Goal: Obtain resource: Download file/media

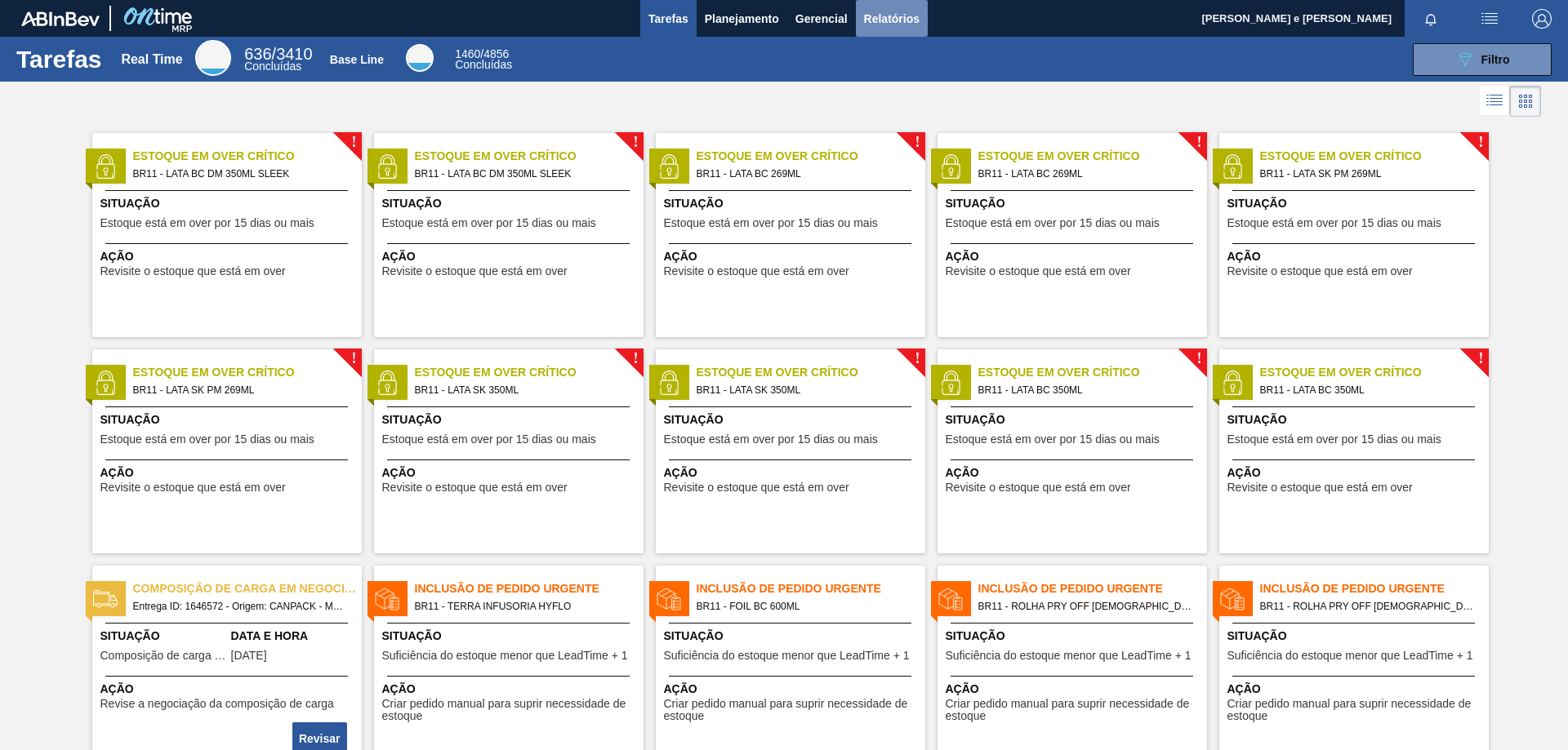
click at [857, 10] on button "Relatórios" at bounding box center [891, 18] width 72 height 37
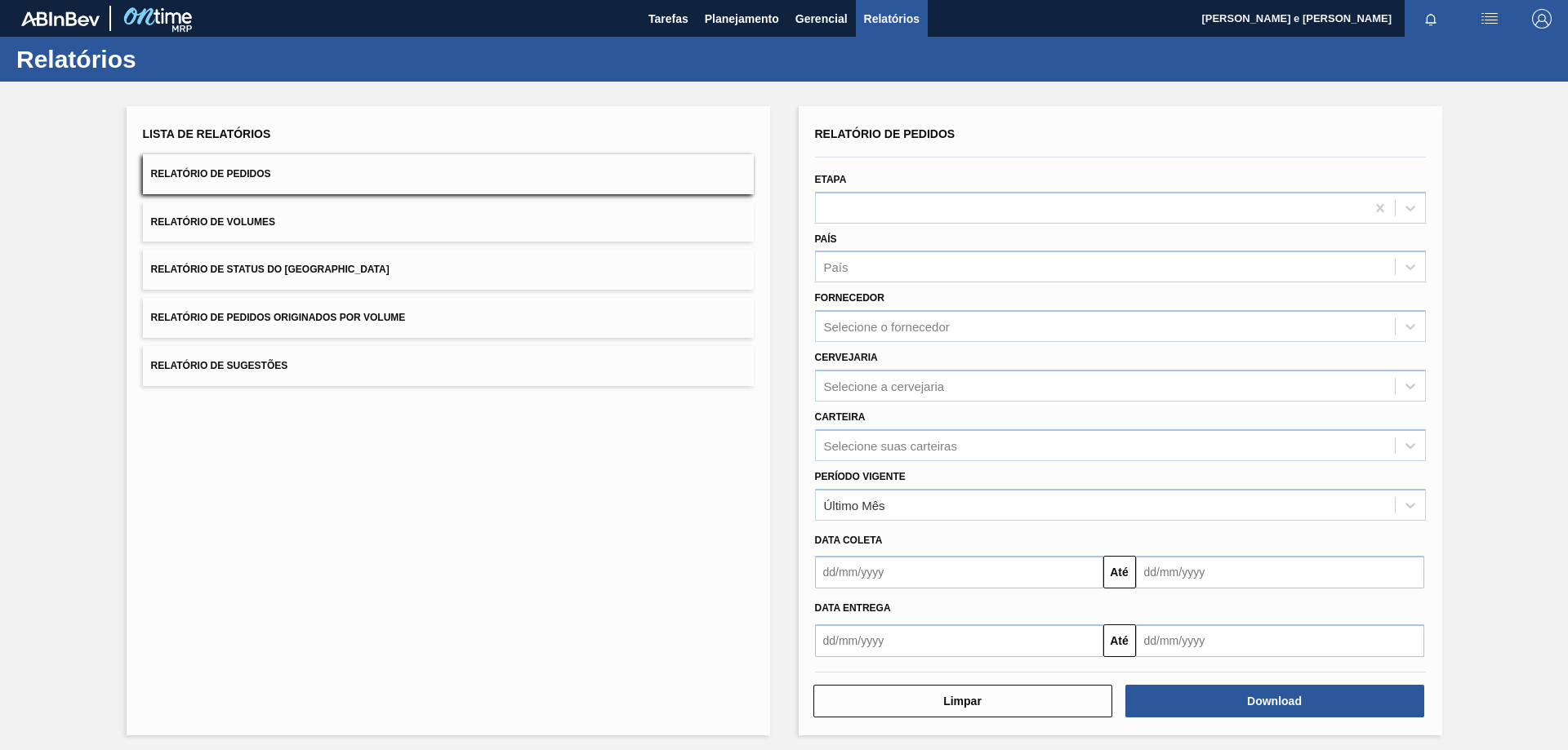
click at [440, 172] on button "Relatório de Pedidos" at bounding box center [448, 174] width 610 height 40
click at [878, 262] on div "País" at bounding box center [1105, 267] width 579 height 24
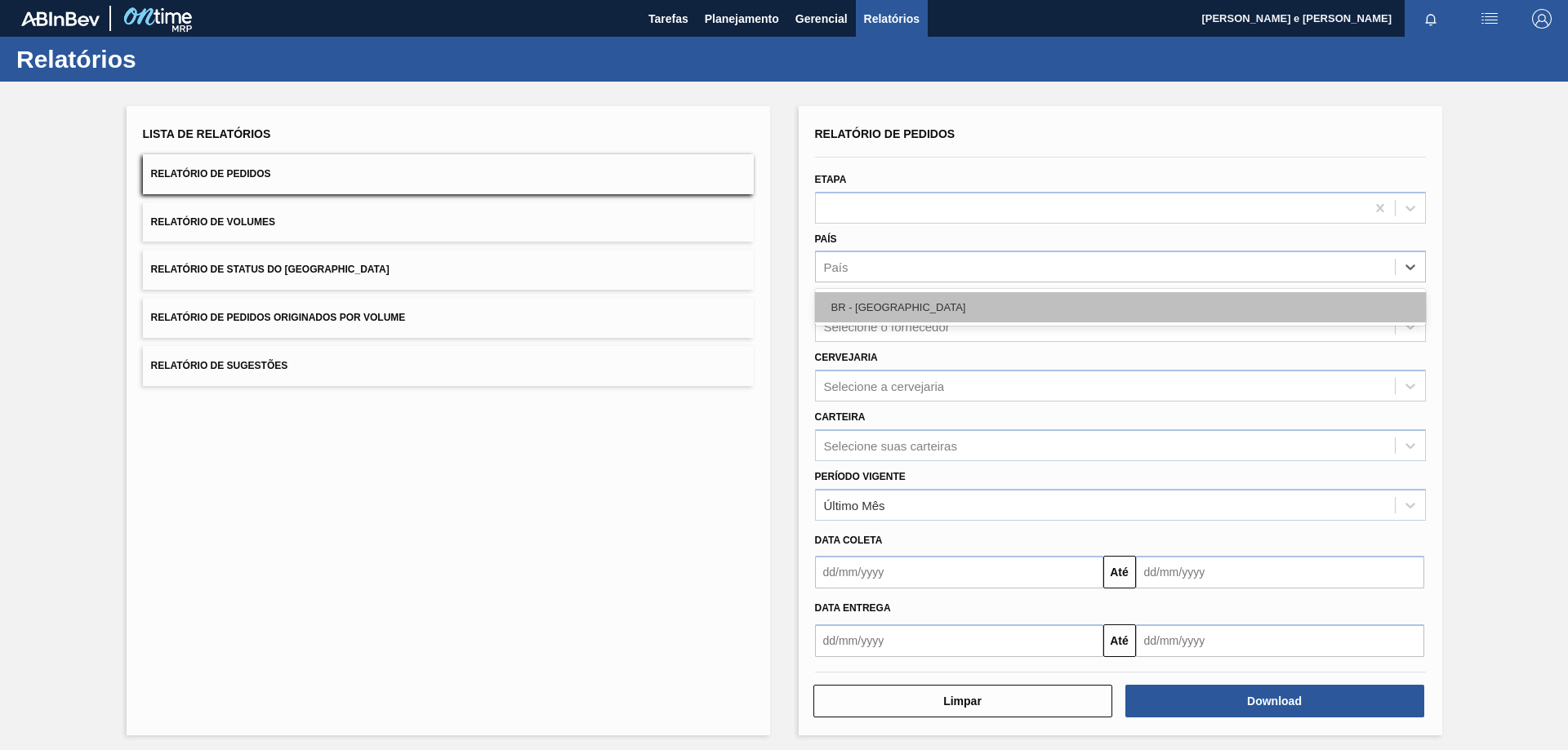
click at [858, 306] on div "BR - [GEOGRAPHIC_DATA]" at bounding box center [1120, 307] width 610 height 31
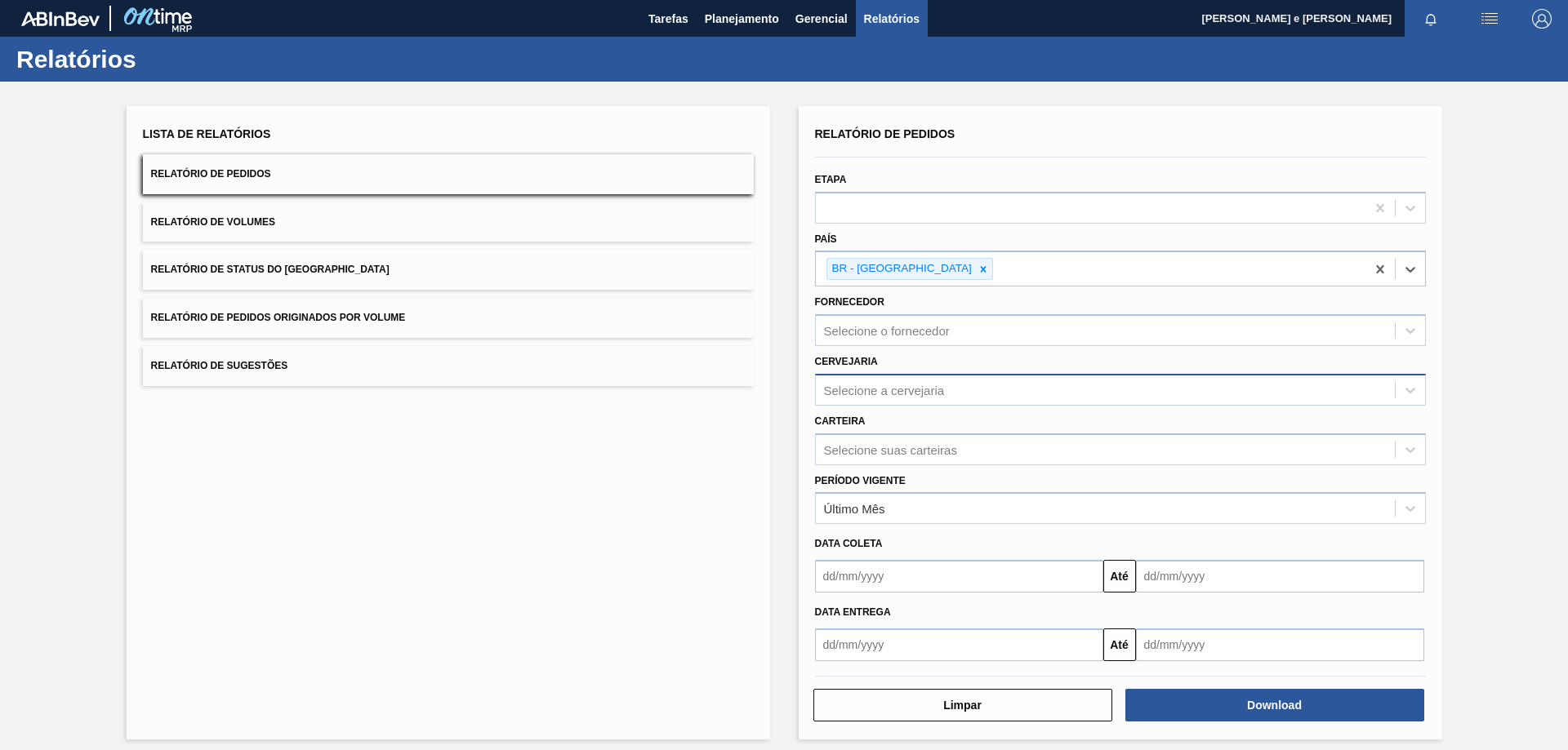
click at [853, 397] on div "Selecione a cervejaria" at bounding box center [884, 390] width 121 height 14
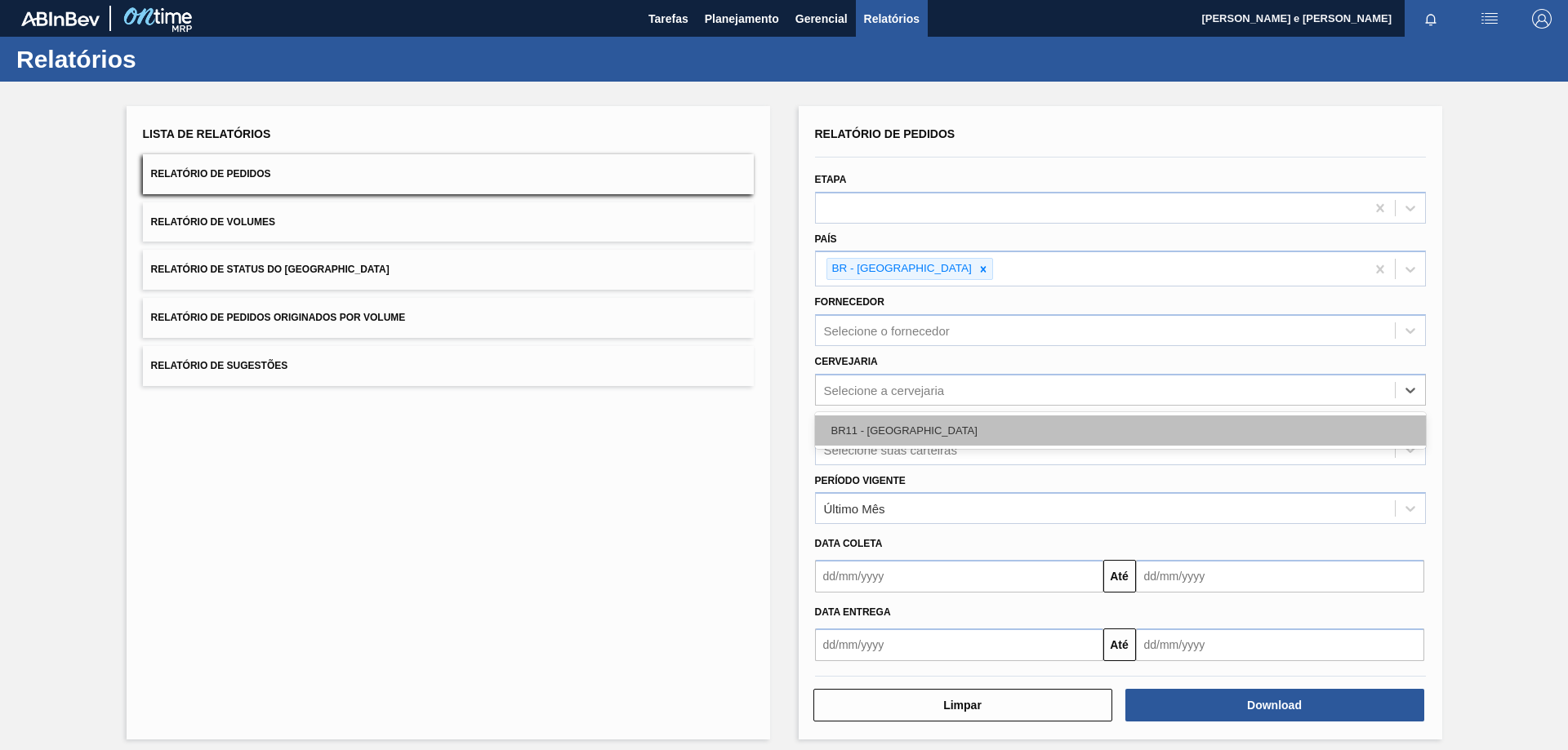
click at [841, 443] on div "BR11 - [GEOGRAPHIC_DATA]" at bounding box center [1120, 431] width 610 height 31
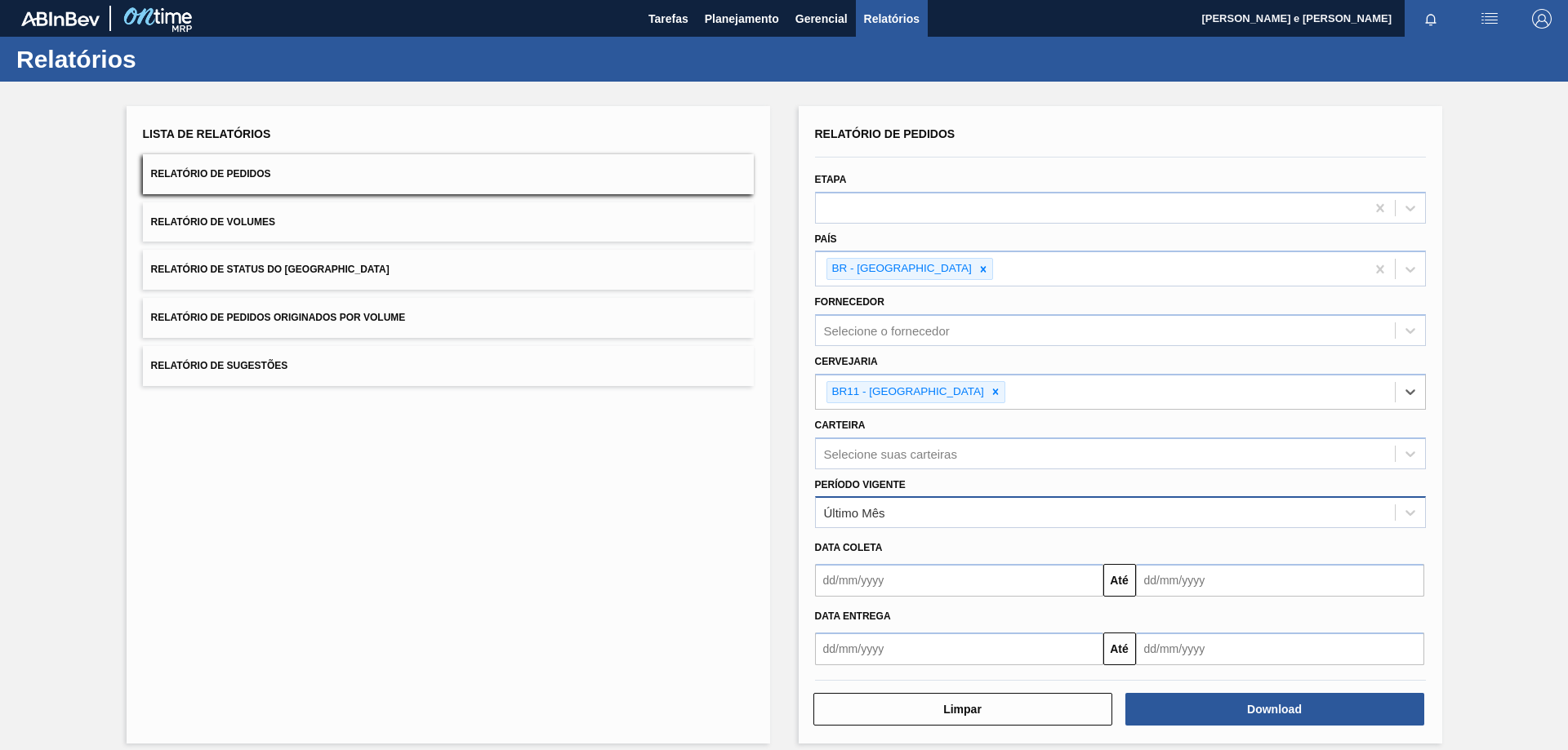
click at [857, 507] on div "Último Mês" at bounding box center [855, 514] width 61 height 14
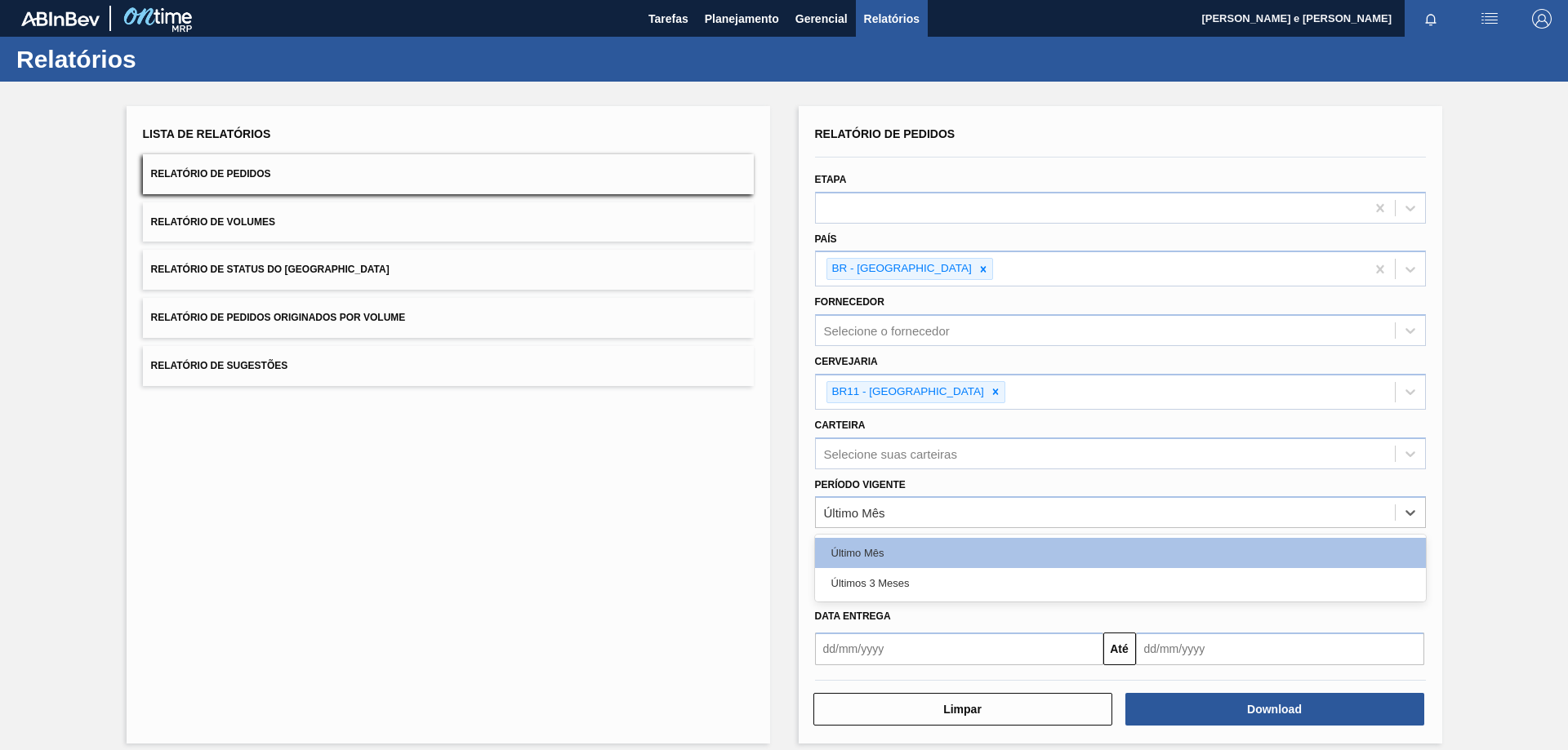
click at [848, 583] on div "Últimos 3 Meses" at bounding box center [1120, 583] width 610 height 31
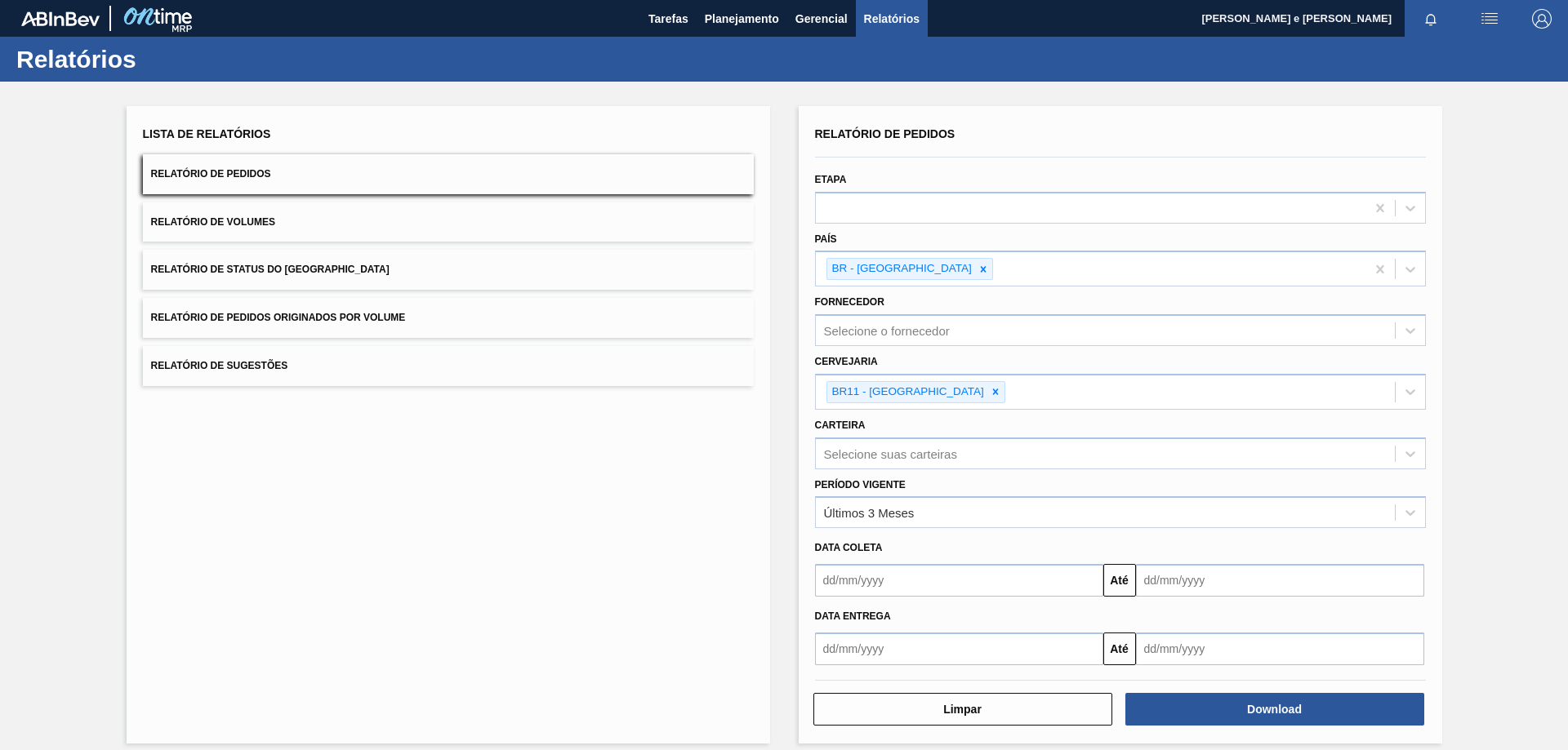
click at [1210, 729] on div "Relatório de Pedidos Etapa País BR - [GEOGRAPHIC_DATA] Fornecedor Selecione o f…" at bounding box center [1121, 425] width 644 height 638
click at [1212, 712] on button "Download" at bounding box center [1274, 709] width 299 height 32
